Goal: Task Accomplishment & Management: Complete application form

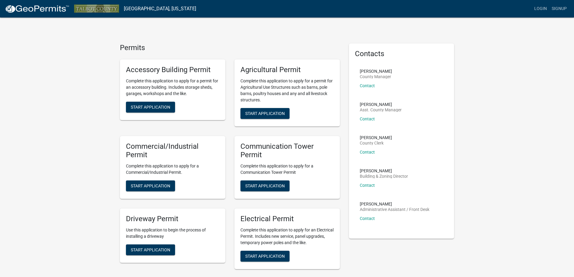
drag, startPoint x: 266, startPoint y: 67, endPoint x: 290, endPoint y: 116, distance: 54.6
click at [266, 67] on h5 "Agricultural Permit" at bounding box center [287, 69] width 93 height 9
click at [266, 118] on button "Start Application" at bounding box center [265, 113] width 49 height 11
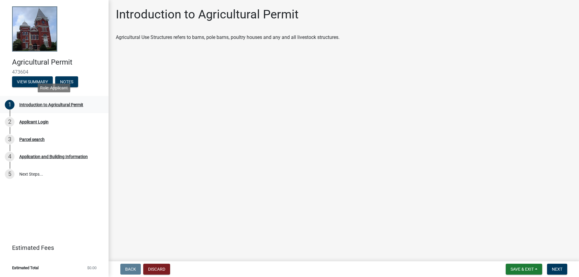
click at [58, 102] on div "Introduction to Agricultural Permit" at bounding box center [51, 104] width 64 height 4
click at [43, 83] on button "View Summary" at bounding box center [32, 81] width 41 height 11
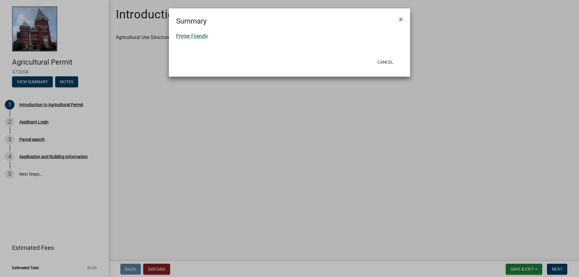
click at [190, 36] on link "Printer Friendly" at bounding box center [192, 36] width 32 height 6
click at [400, 22] on span "×" at bounding box center [401, 19] width 4 height 8
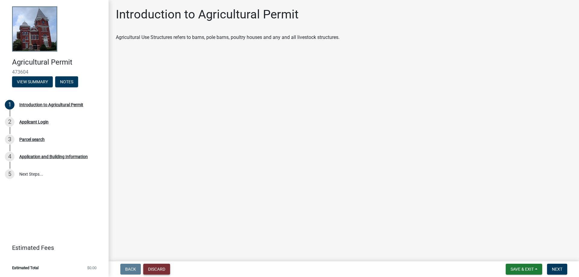
click at [165, 272] on button "Discard" at bounding box center [156, 268] width 27 height 11
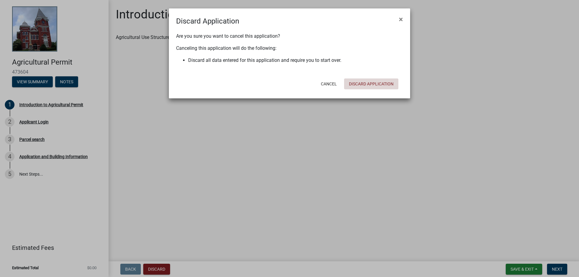
click at [374, 87] on button "Discard Application" at bounding box center [371, 83] width 54 height 11
